Goal: Task Accomplishment & Management: Complete application form

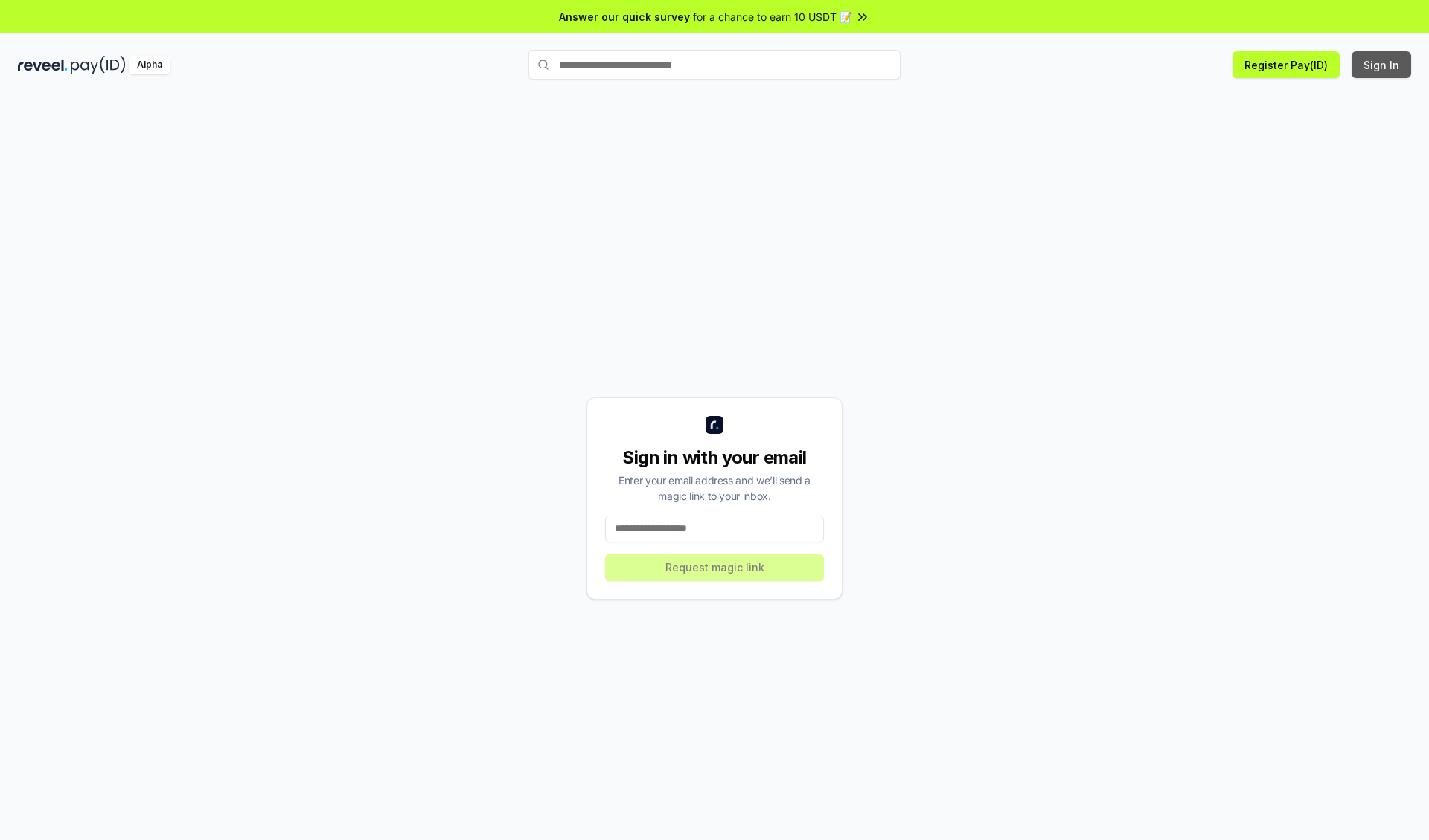
click at [1381, 64] on button "Sign In" at bounding box center [1381, 64] width 60 height 27
type input "**********"
click at [714, 567] on button "Request magic link" at bounding box center [714, 567] width 218 height 27
